Goal: Find specific page/section: Find specific page/section

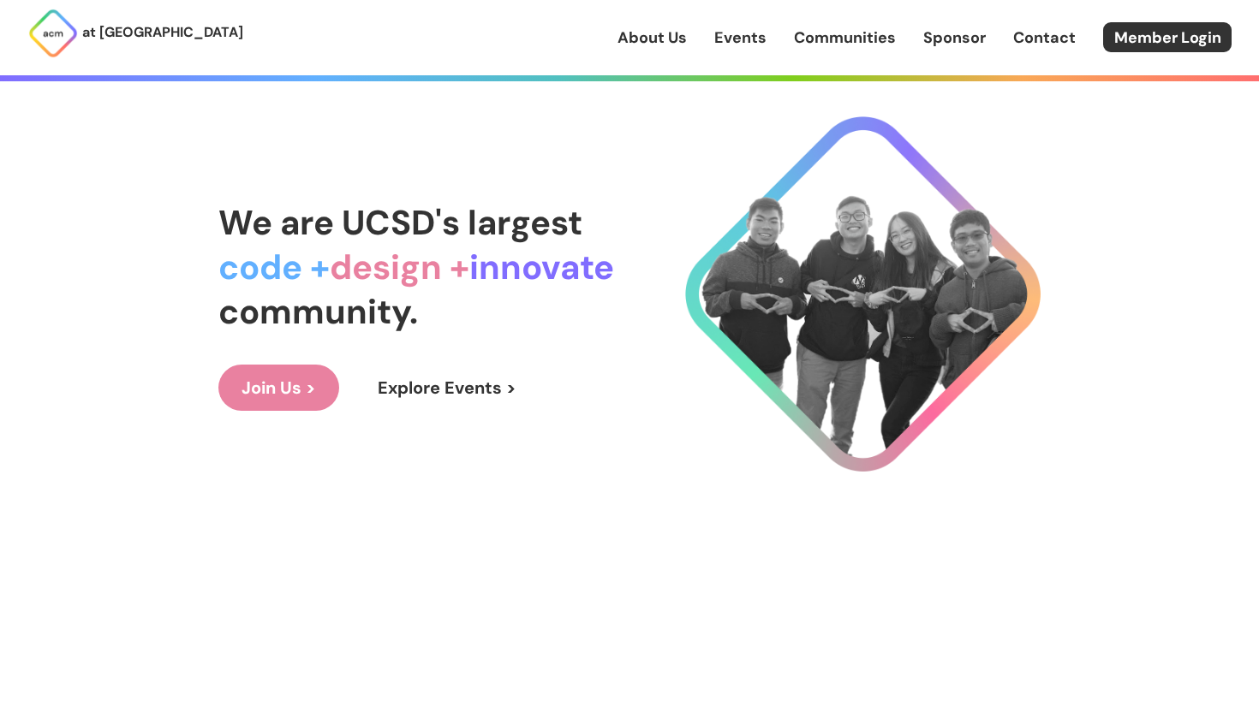
click at [756, 36] on link "Events" at bounding box center [740, 38] width 52 height 22
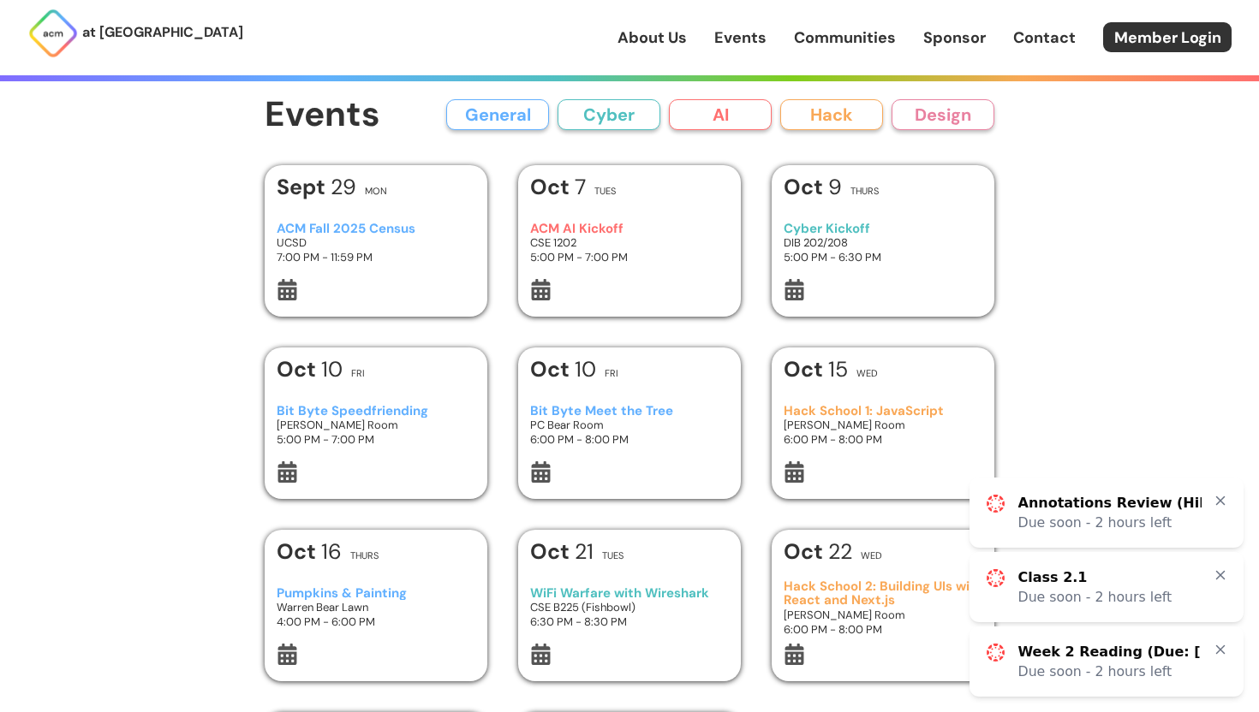
click at [775, 104] on div "General Cyber AI Hack Design" at bounding box center [720, 114] width 548 height 31
click at [795, 105] on button "Hack" at bounding box center [831, 114] width 103 height 31
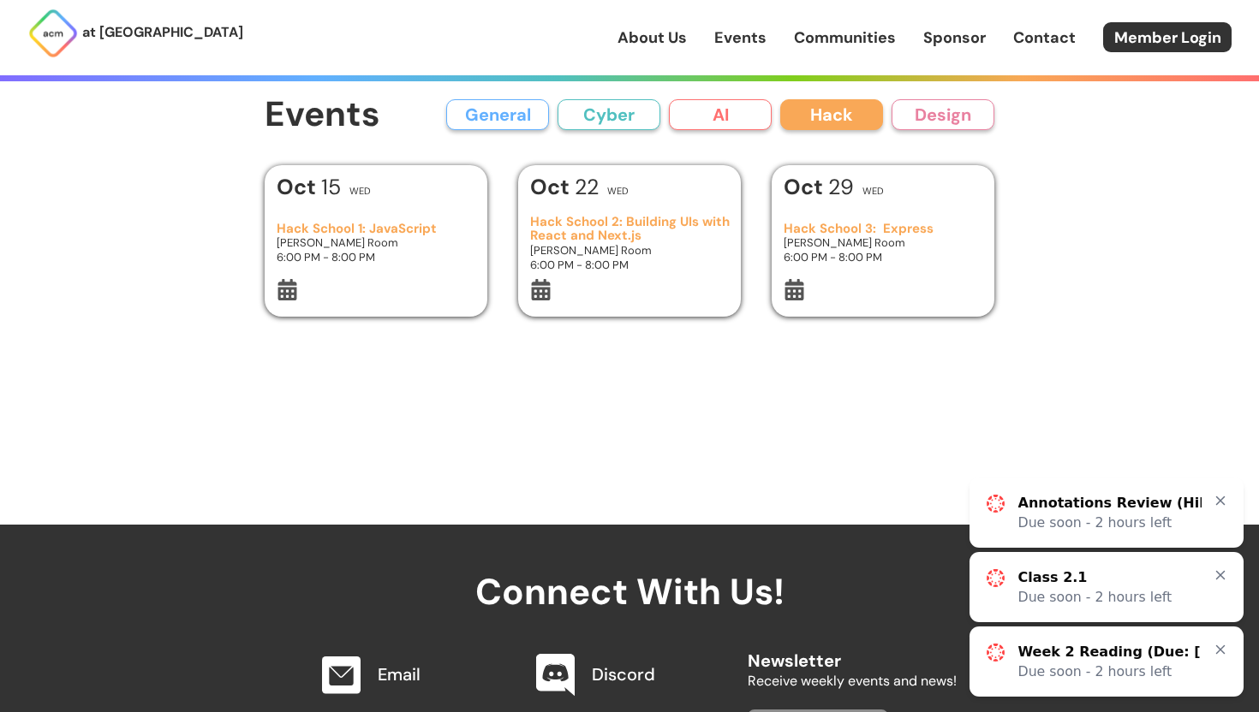
click at [714, 110] on button "AI" at bounding box center [720, 114] width 103 height 31
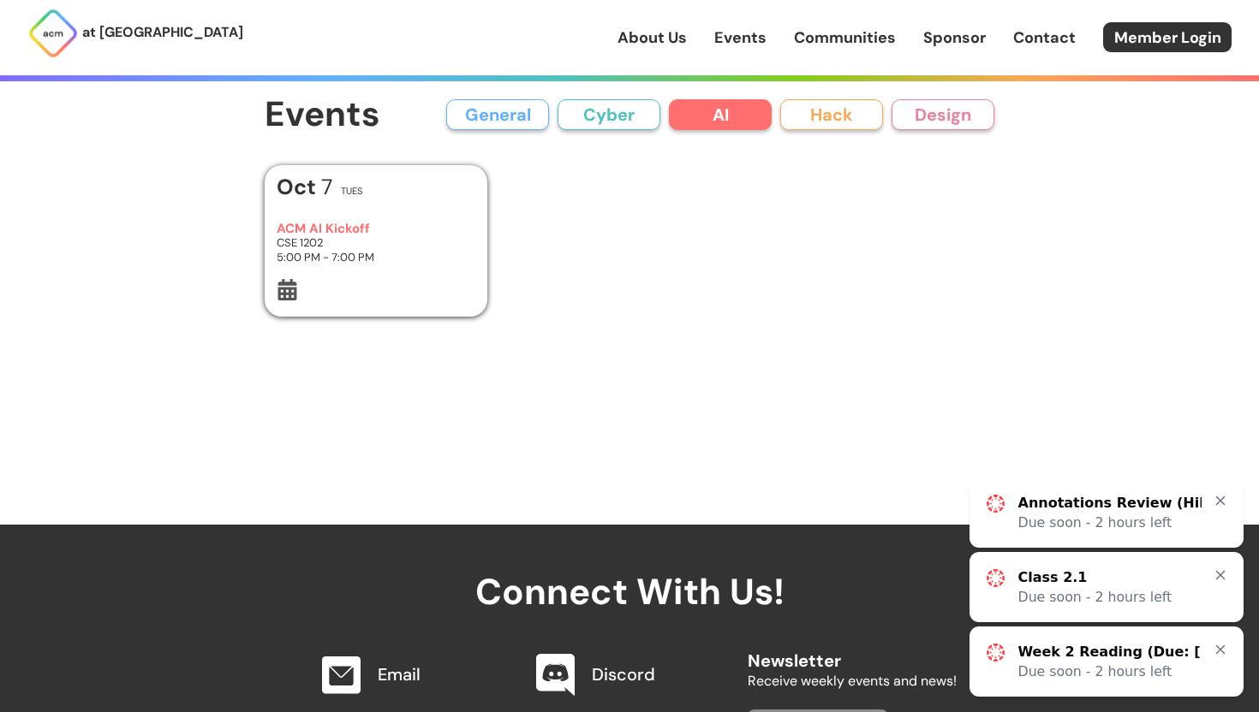
click at [641, 125] on button "Cyber" at bounding box center [608, 114] width 103 height 31
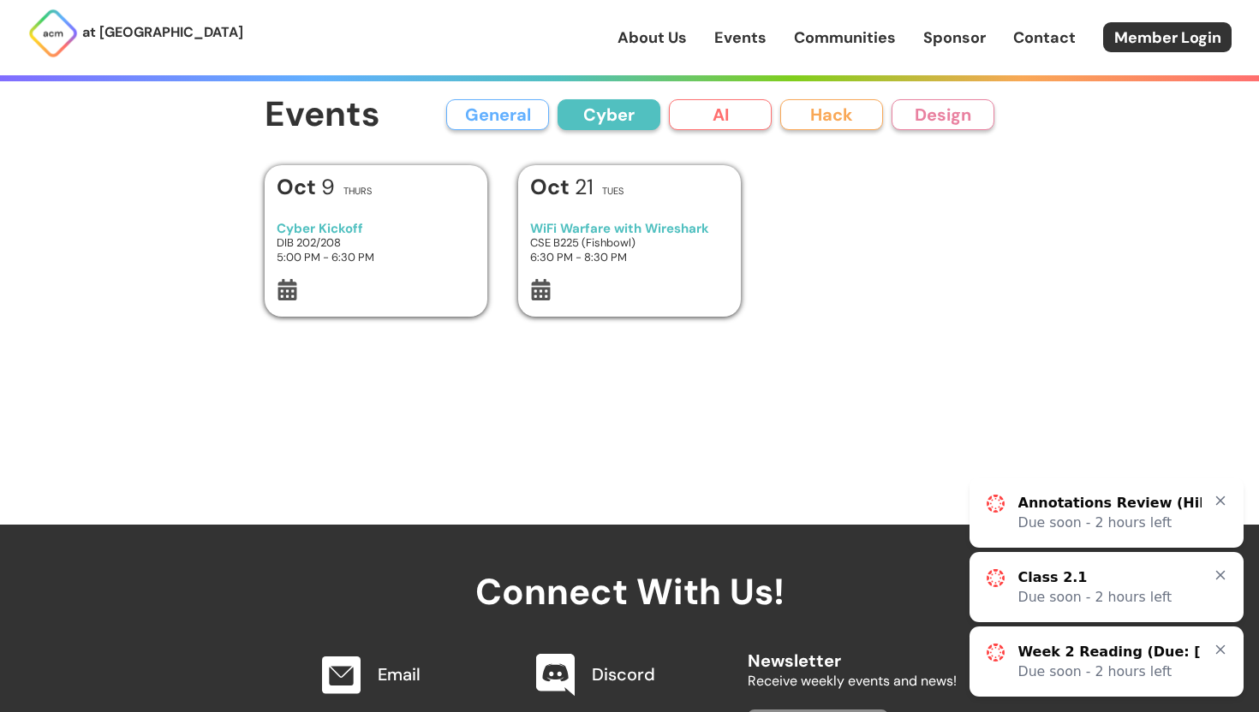
click at [555, 119] on div "General Cyber AI Hack Design" at bounding box center [720, 114] width 548 height 31
click at [512, 119] on button "General" at bounding box center [497, 114] width 103 height 31
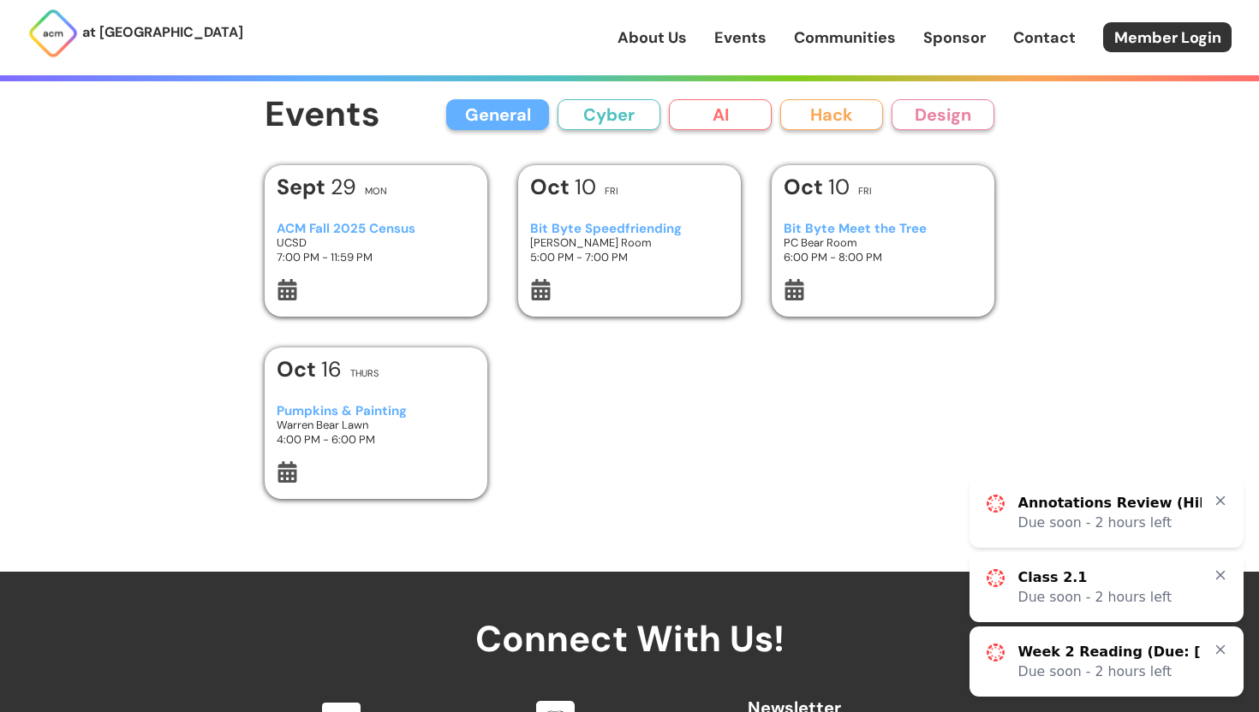
click at [508, 108] on button "General" at bounding box center [497, 114] width 103 height 31
